Goal: Task Accomplishment & Management: Use online tool/utility

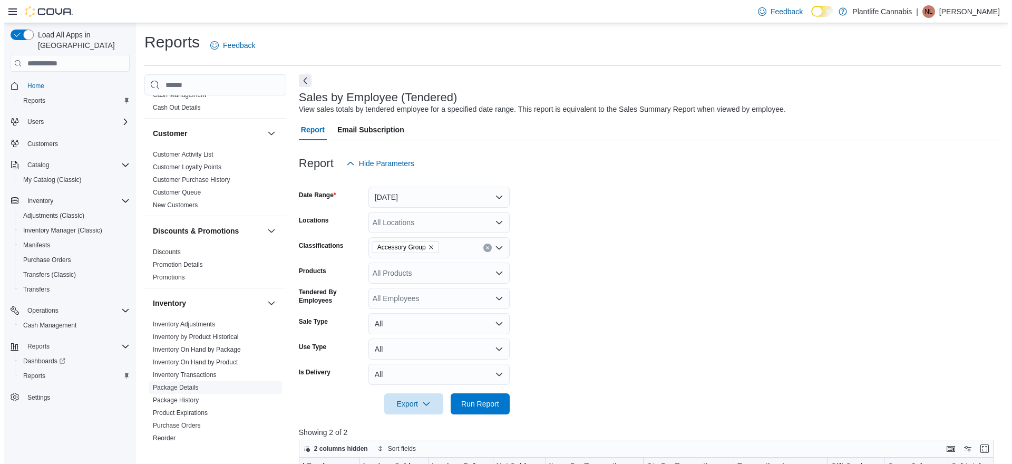
scroll to position [92, 0]
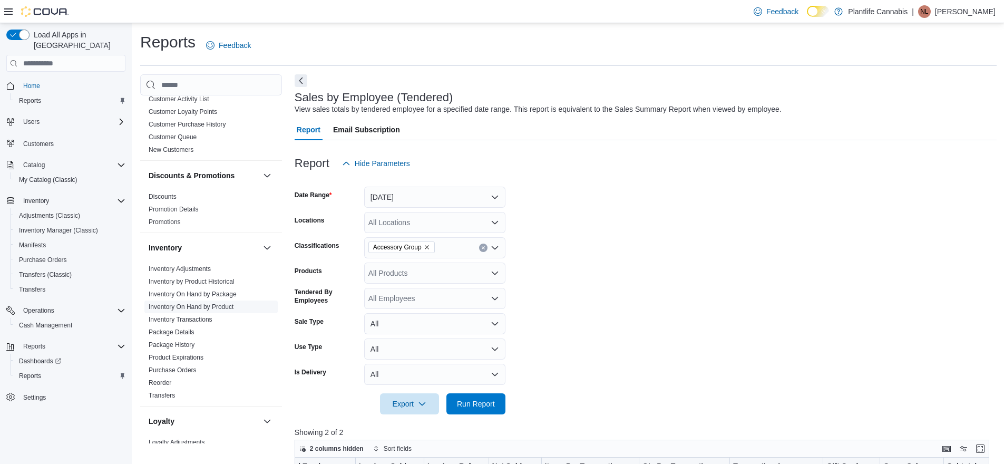
click at [183, 304] on link "Inventory On Hand by Product" at bounding box center [191, 306] width 85 height 7
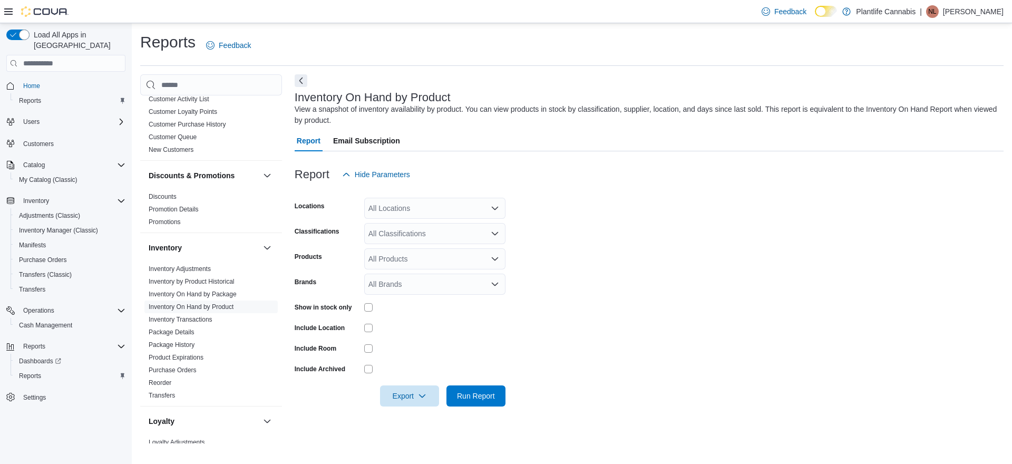
click at [403, 205] on div "All Locations" at bounding box center [434, 208] width 141 height 21
type input "*******"
click at [403, 225] on span "Camrose" at bounding box center [407, 226] width 30 height 11
click at [678, 230] on form "Locations Camrose Classifications All Classifications Products All Products Bra…" at bounding box center [649, 295] width 709 height 221
click at [414, 396] on span "Export" at bounding box center [409, 395] width 46 height 21
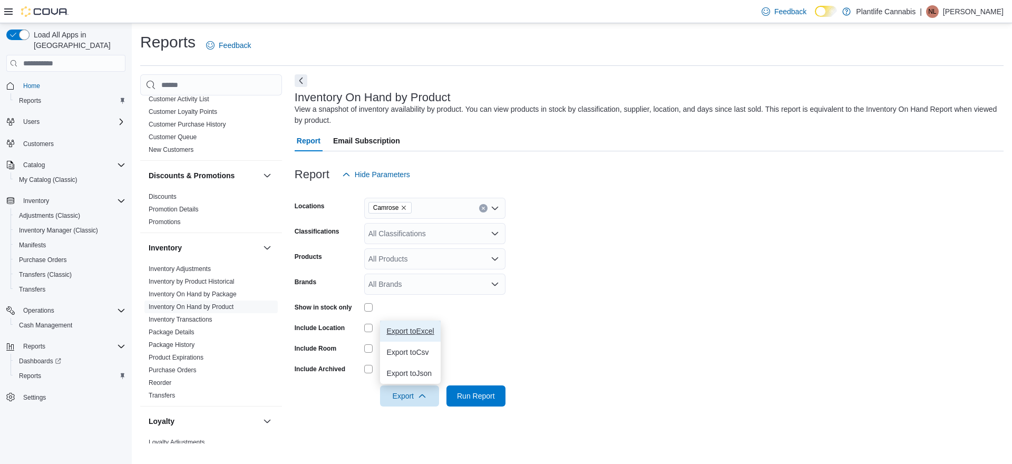
click at [419, 330] on span "Export to Excel" at bounding box center [409, 331] width 47 height 8
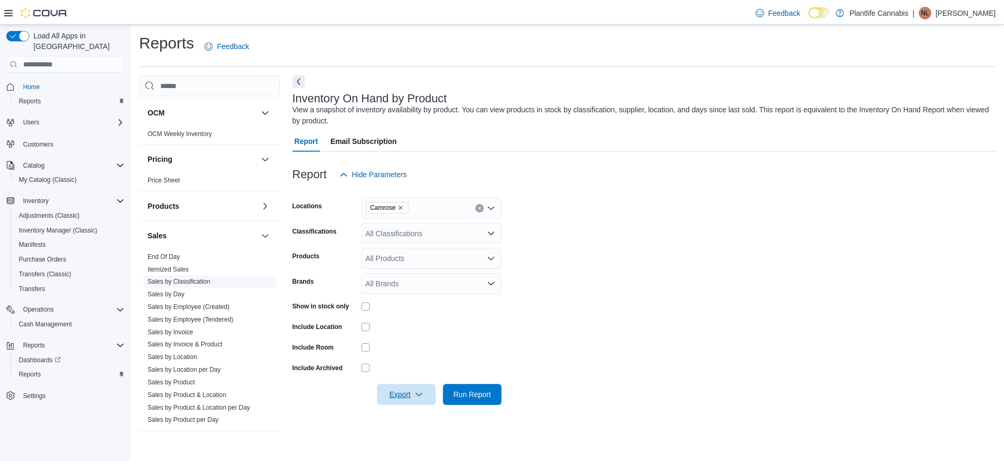
scroll to position [520, 0]
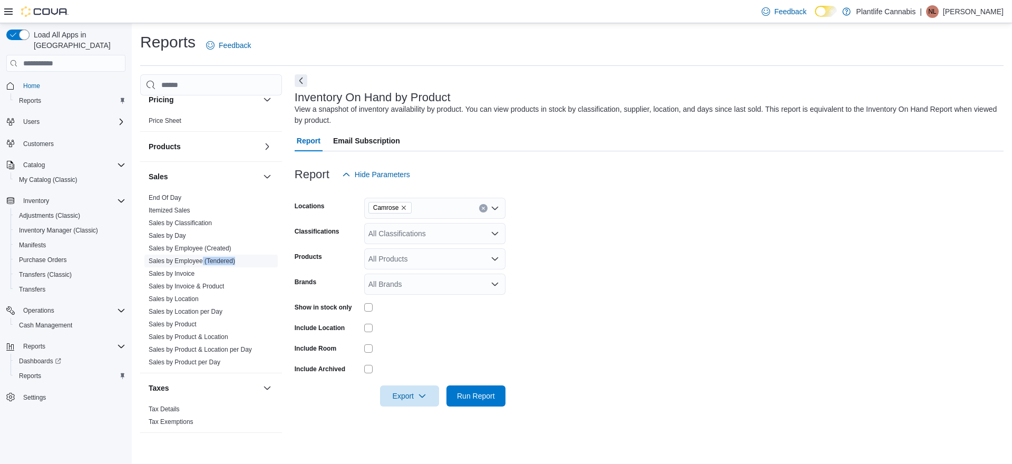
click at [206, 263] on span "Sales by Employee (Tendered)" at bounding box center [210, 261] width 133 height 13
click at [206, 263] on link "Sales by Employee (Tendered)" at bounding box center [192, 260] width 86 height 7
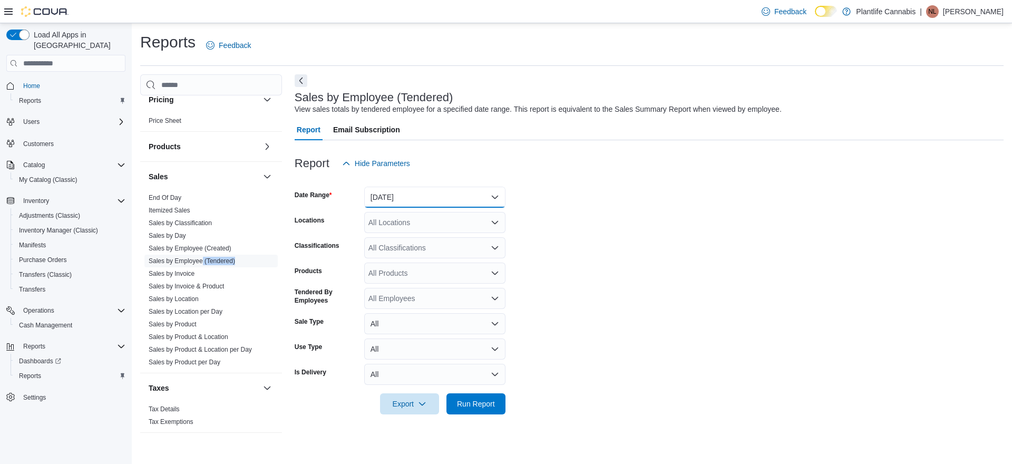
click at [396, 202] on button "[DATE]" at bounding box center [434, 197] width 141 height 21
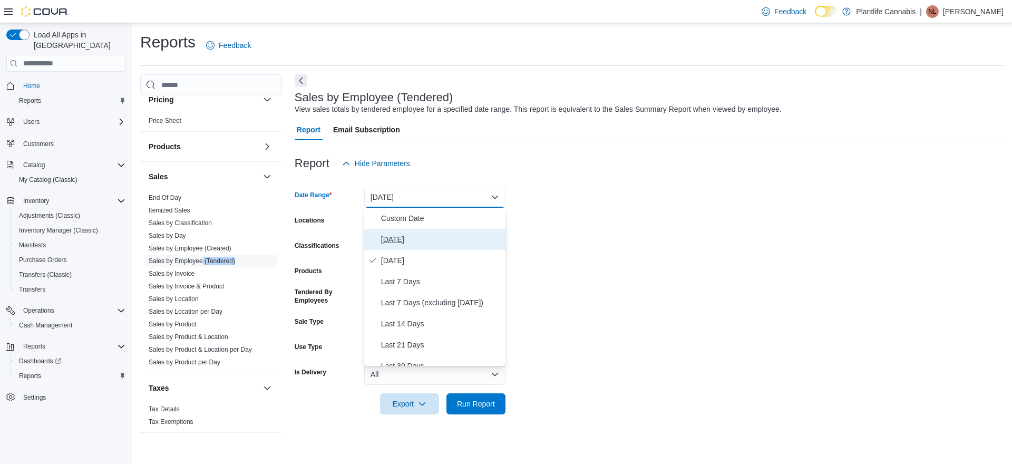
click at [396, 241] on span "[DATE]" at bounding box center [441, 239] width 120 height 13
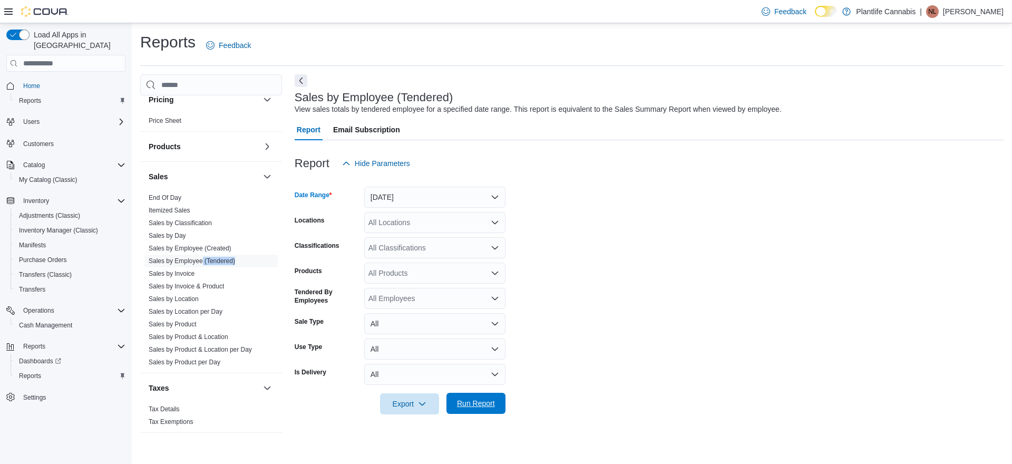
click at [470, 412] on span "Run Report" at bounding box center [476, 403] width 46 height 21
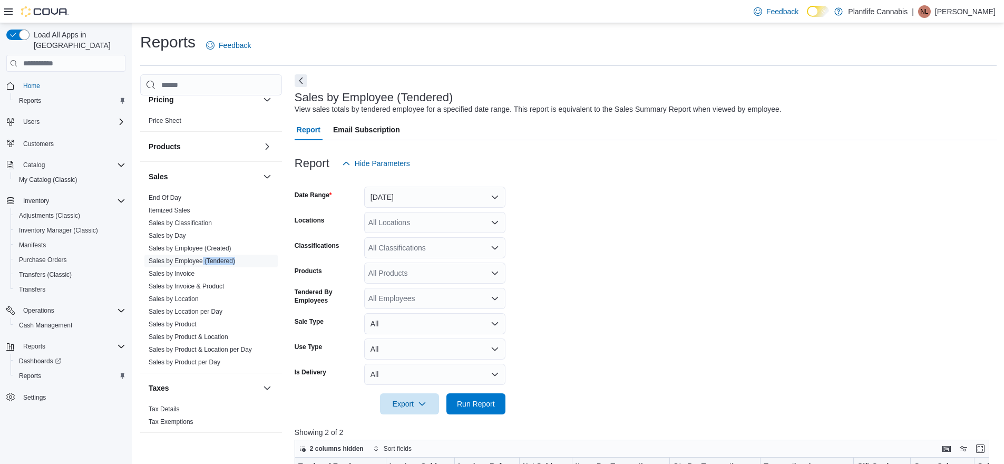
scroll to position [355, 0]
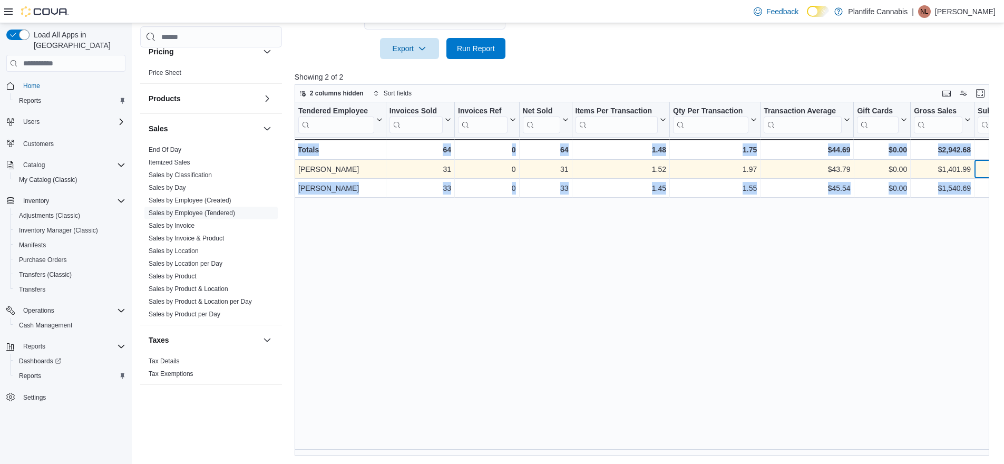
click at [989, 166] on div "Tendered Employee Click to view column header actions Invoices Sold Click to vi…" at bounding box center [646, 278] width 702 height 353
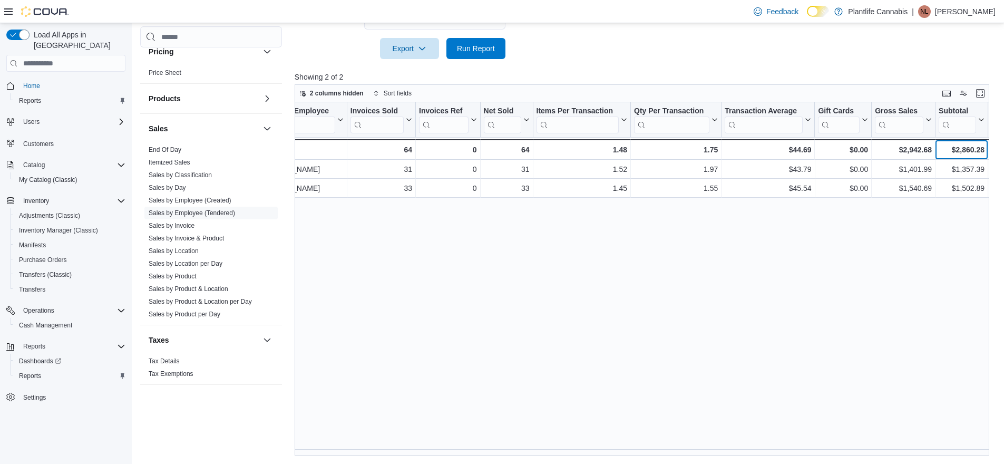
click at [980, 154] on div "$2,860.28" at bounding box center [962, 149] width 46 height 13
